Goal: Find specific page/section: Find specific page/section

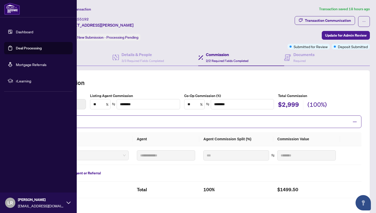
click at [16, 29] on link "Dashboard" at bounding box center [24, 31] width 17 height 5
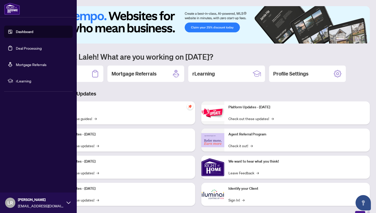
click at [19, 50] on link "Deal Processing" at bounding box center [29, 48] width 26 height 5
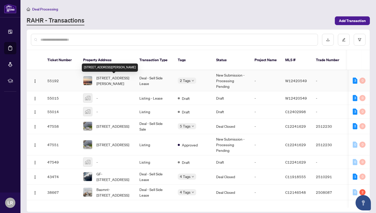
click at [108, 78] on span "[STREET_ADDRESS][PERSON_NAME]" at bounding box center [113, 80] width 35 height 11
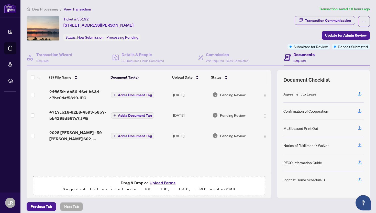
scroll to position [3, 0]
